Goal: Task Accomplishment & Management: Use online tool/utility

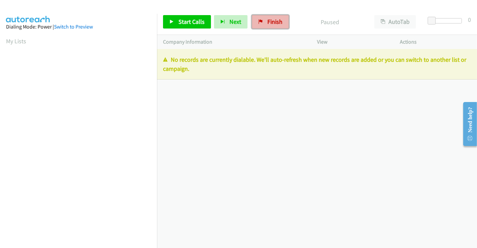
click at [269, 18] on span "Finish" at bounding box center [274, 22] width 15 height 8
drag, startPoint x: 269, startPoint y: 19, endPoint x: 269, endPoint y: 35, distance: 15.7
click at [269, 19] on span "Finish" at bounding box center [274, 22] width 15 height 8
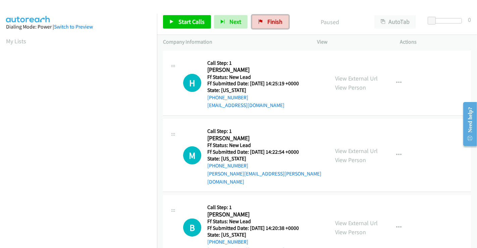
drag, startPoint x: 259, startPoint y: 22, endPoint x: 264, endPoint y: 38, distance: 16.2
click at [259, 22] on icon at bounding box center [260, 22] width 5 height 5
click at [344, 79] on link "View External Url" at bounding box center [356, 78] width 43 height 8
click at [350, 147] on link "View External Url" at bounding box center [356, 151] width 43 height 8
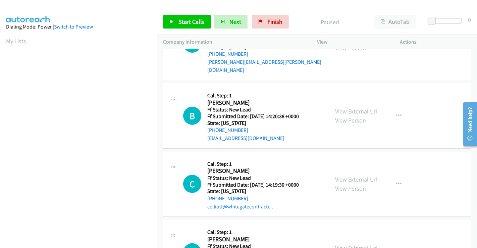
click at [353, 107] on link "View External Url" at bounding box center [356, 111] width 43 height 8
click at [351, 175] on link "View External Url" at bounding box center [356, 179] width 43 height 8
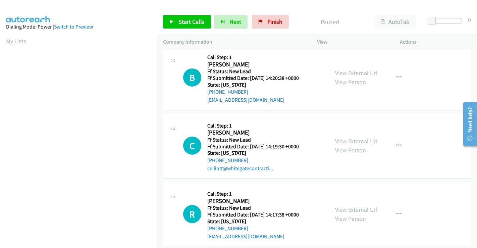
scroll to position [150, 0]
click at [348, 205] on link "View External Url" at bounding box center [356, 209] width 43 height 8
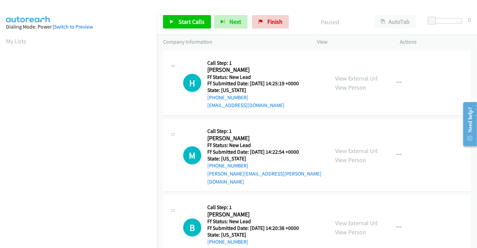
scroll to position [129, 0]
click at [186, 17] on link "Start Calls" at bounding box center [187, 21] width 48 height 13
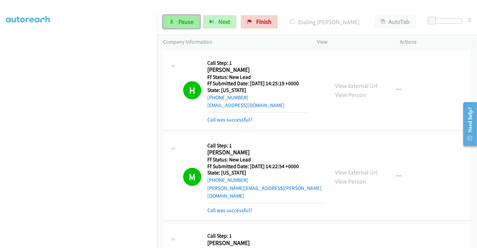
click at [184, 20] on span "Pause" at bounding box center [185, 22] width 15 height 8
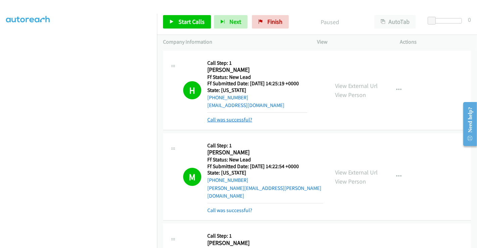
click at [231, 119] on link "Call was successful?" at bounding box center [229, 119] width 45 height 6
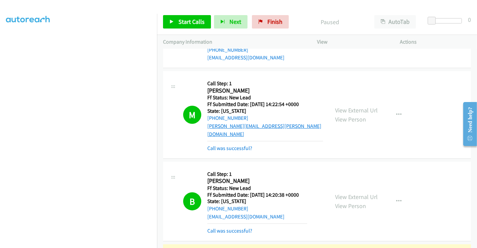
scroll to position [74, 0]
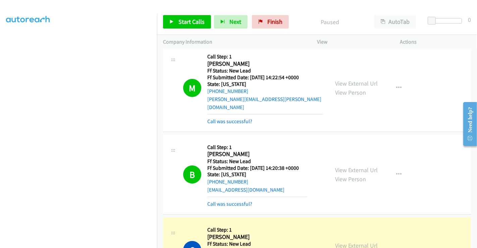
click at [227, 114] on mb0 "Call was successful?" at bounding box center [265, 119] width 116 height 11
click at [226, 118] on link "Call was successful?" at bounding box center [229, 121] width 45 height 6
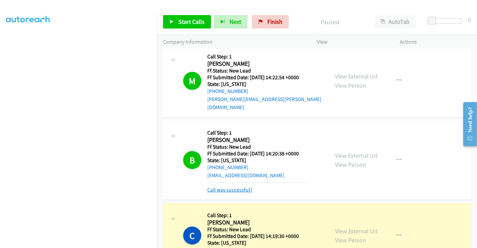
click at [230, 186] on link "Call was successful?" at bounding box center [229, 189] width 45 height 6
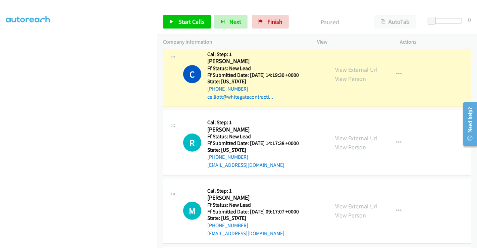
scroll to position [223, 0]
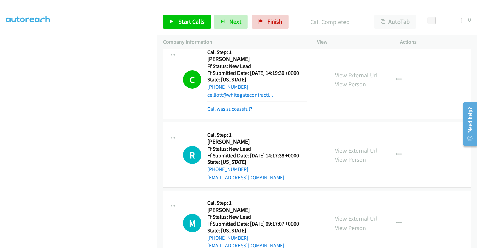
click at [237, 105] on div "C Callback Scheduled Call Step: 1 Christine Elliott America/New_York Ff Status:…" at bounding box center [317, 79] width 308 height 79
click at [236, 106] on link "Call was successful?" at bounding box center [229, 109] width 45 height 6
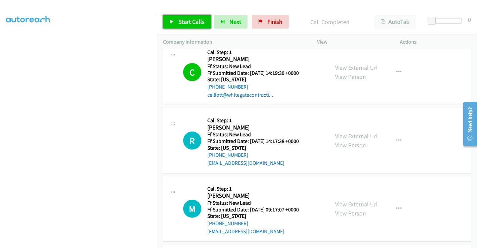
click at [184, 17] on link "Start Calls" at bounding box center [187, 21] width 48 height 13
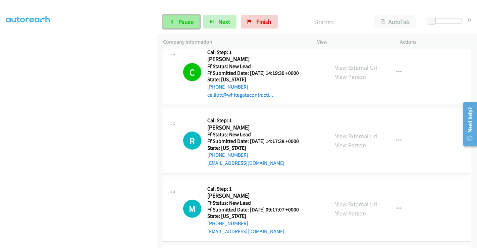
click at [180, 20] on span "Pause" at bounding box center [185, 22] width 15 height 8
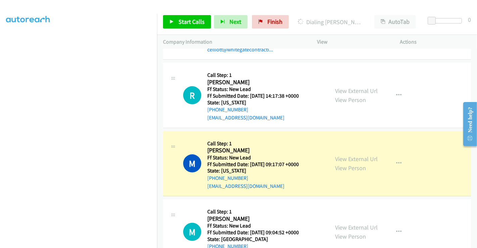
scroll to position [335, 0]
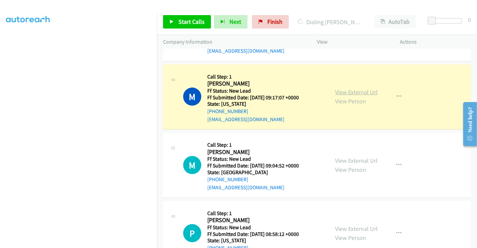
click at [355, 88] on link "View External Url" at bounding box center [356, 92] width 43 height 8
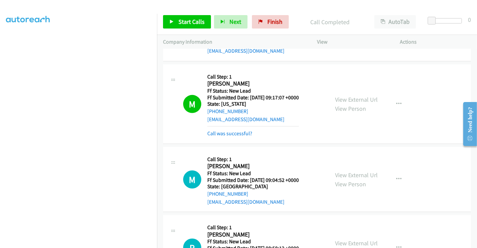
scroll to position [129, 0]
click at [232, 130] on link "Call was successful?" at bounding box center [229, 133] width 45 height 6
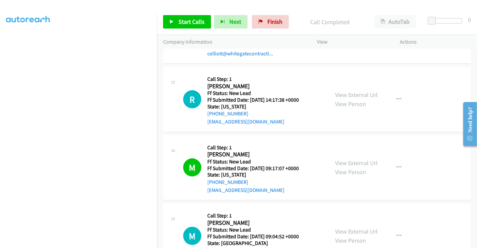
scroll to position [223, 0]
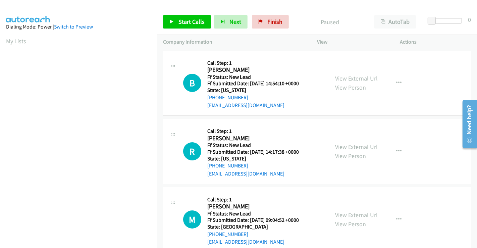
click at [347, 78] on link "View External Url" at bounding box center [356, 78] width 43 height 8
click at [192, 20] on span "Start Calls" at bounding box center [191, 22] width 26 height 8
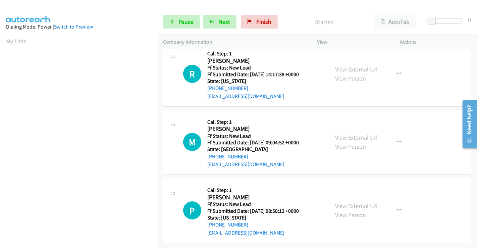
scroll to position [82, 0]
click at [354, 133] on link "View External Url" at bounding box center [356, 137] width 43 height 8
click at [349, 202] on link "View External Url" at bounding box center [356, 206] width 43 height 8
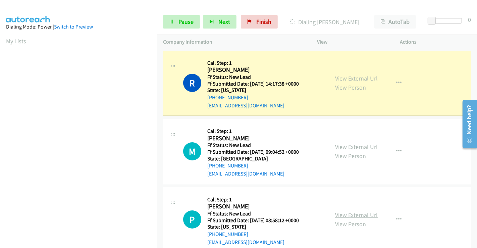
scroll to position [97, 0]
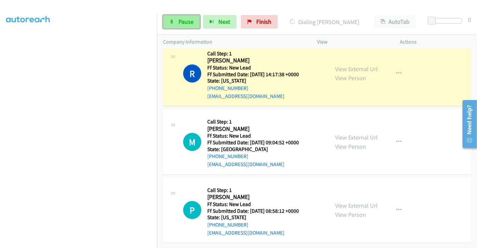
click at [173, 21] on icon at bounding box center [171, 22] width 5 height 5
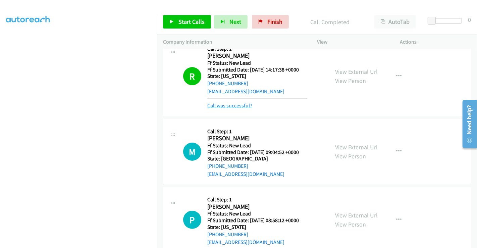
click at [229, 105] on link "Call was successful?" at bounding box center [229, 105] width 45 height 6
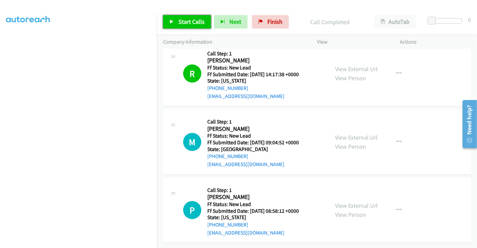
click at [189, 20] on span "Start Calls" at bounding box center [191, 22] width 26 height 8
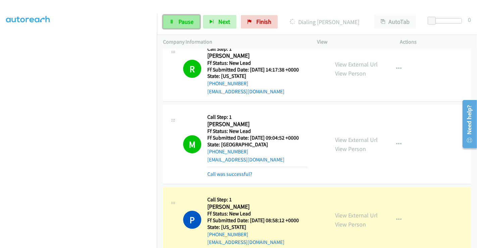
click at [180, 18] on span "Pause" at bounding box center [185, 22] width 15 height 8
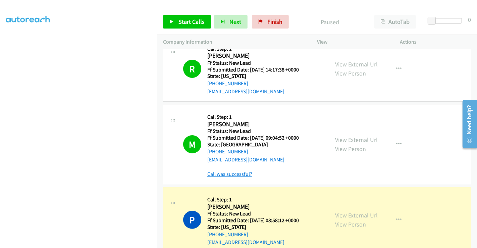
click at [237, 176] on link "Call was successful?" at bounding box center [229, 174] width 45 height 6
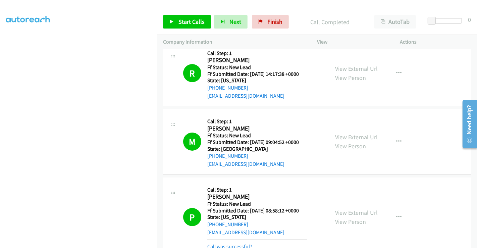
scroll to position [141, 0]
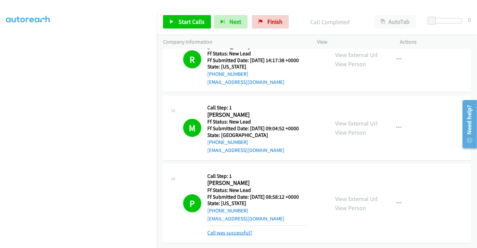
click at [235, 229] on link "Call was successful?" at bounding box center [229, 232] width 45 height 6
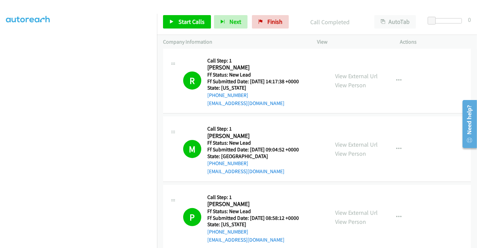
scroll to position [0, 0]
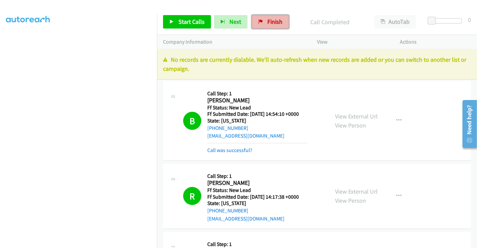
click at [267, 19] on span "Finish" at bounding box center [274, 22] width 15 height 8
